Goal: Book appointment/travel/reservation

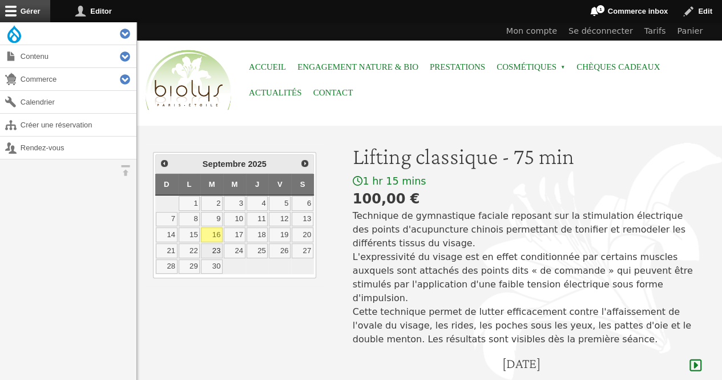
click at [215, 251] on link "23" at bounding box center [212, 250] width 22 height 15
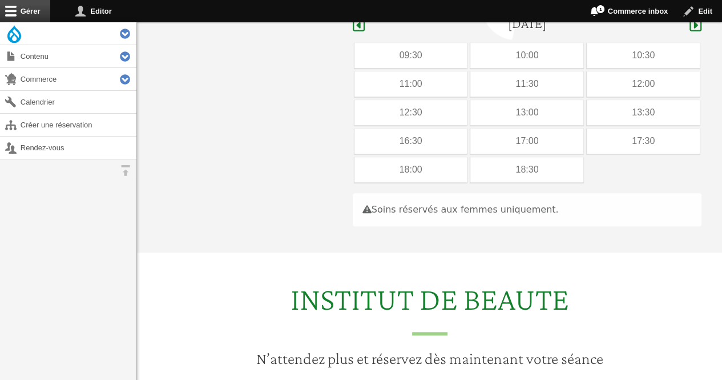
scroll to position [341, 0]
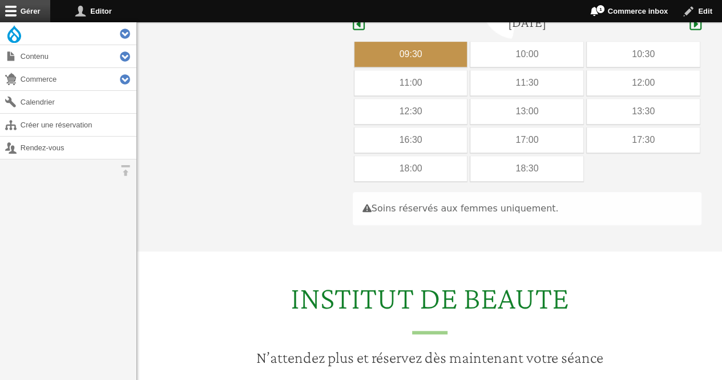
click at [426, 42] on div "09:30" at bounding box center [411, 54] width 113 height 25
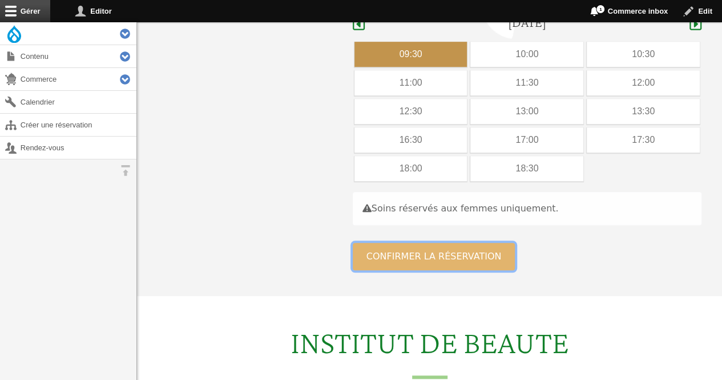
click at [401, 243] on button "Confirmer la réservation" at bounding box center [434, 256] width 163 height 27
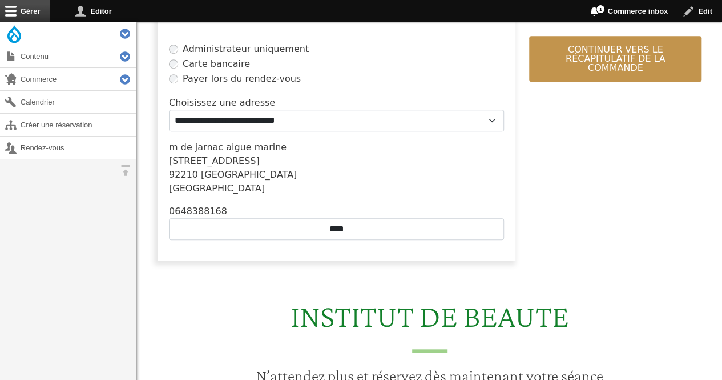
scroll to position [356, 0]
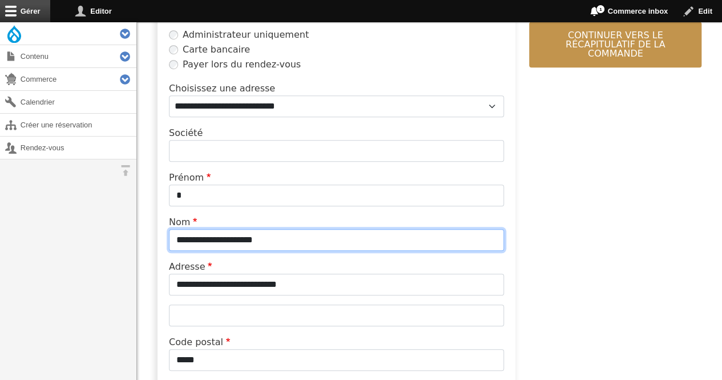
click at [282, 243] on input "**********" at bounding box center [336, 240] width 335 height 22
type input "*"
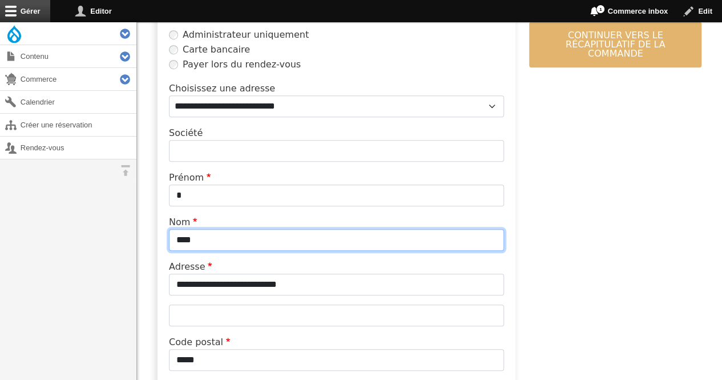
type input "****"
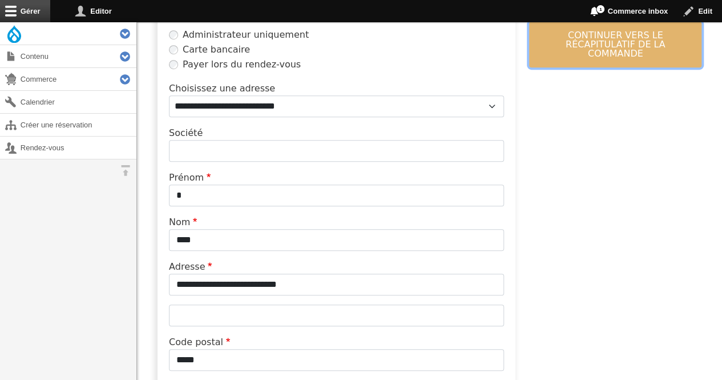
click at [565, 30] on button "Continuer vers le récapitulatif de la commande" at bounding box center [615, 45] width 172 height 46
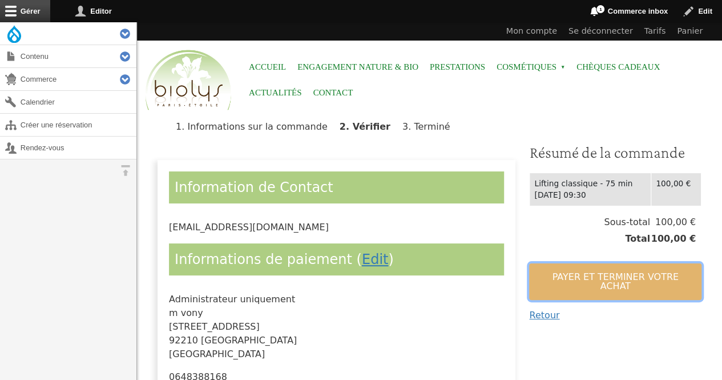
click at [549, 269] on button "Payer et terminer votre achat" at bounding box center [615, 281] width 172 height 37
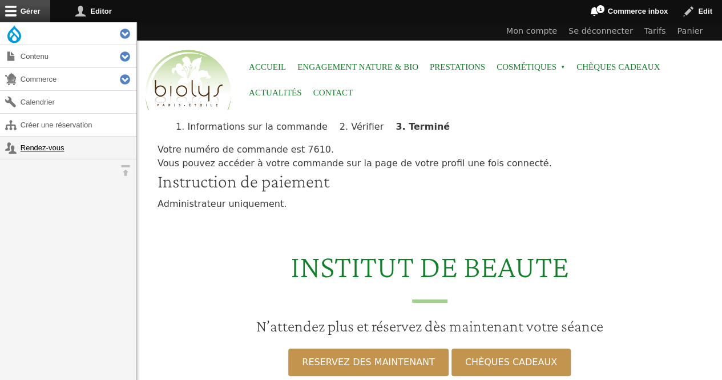
click at [53, 148] on link "Rendez-vous" at bounding box center [68, 147] width 136 height 22
